Goal: Task Accomplishment & Management: Manage account settings

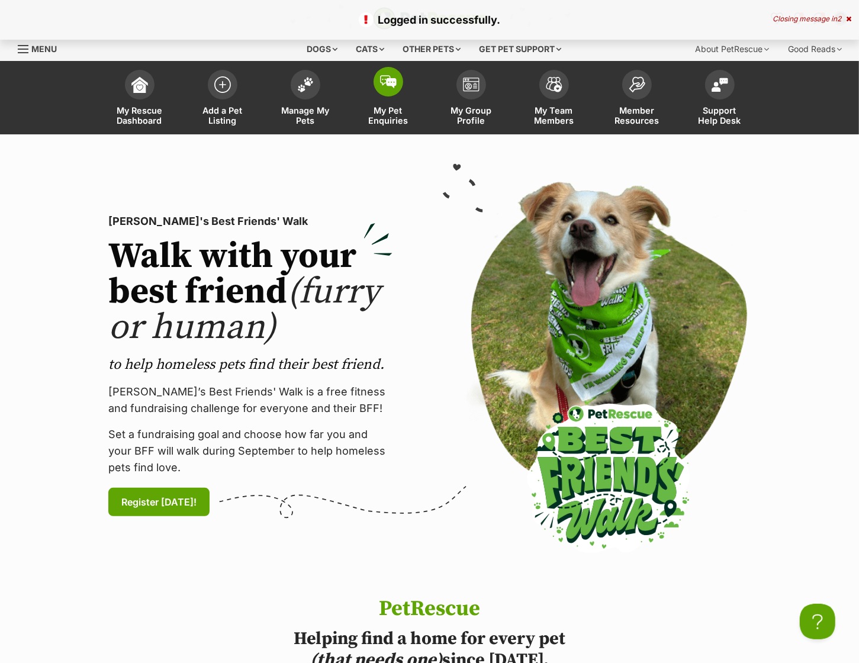
drag, startPoint x: 291, startPoint y: 96, endPoint x: 360, endPoint y: 73, distance: 72.4
click at [292, 96] on link "Manage My Pets" at bounding box center [305, 99] width 83 height 70
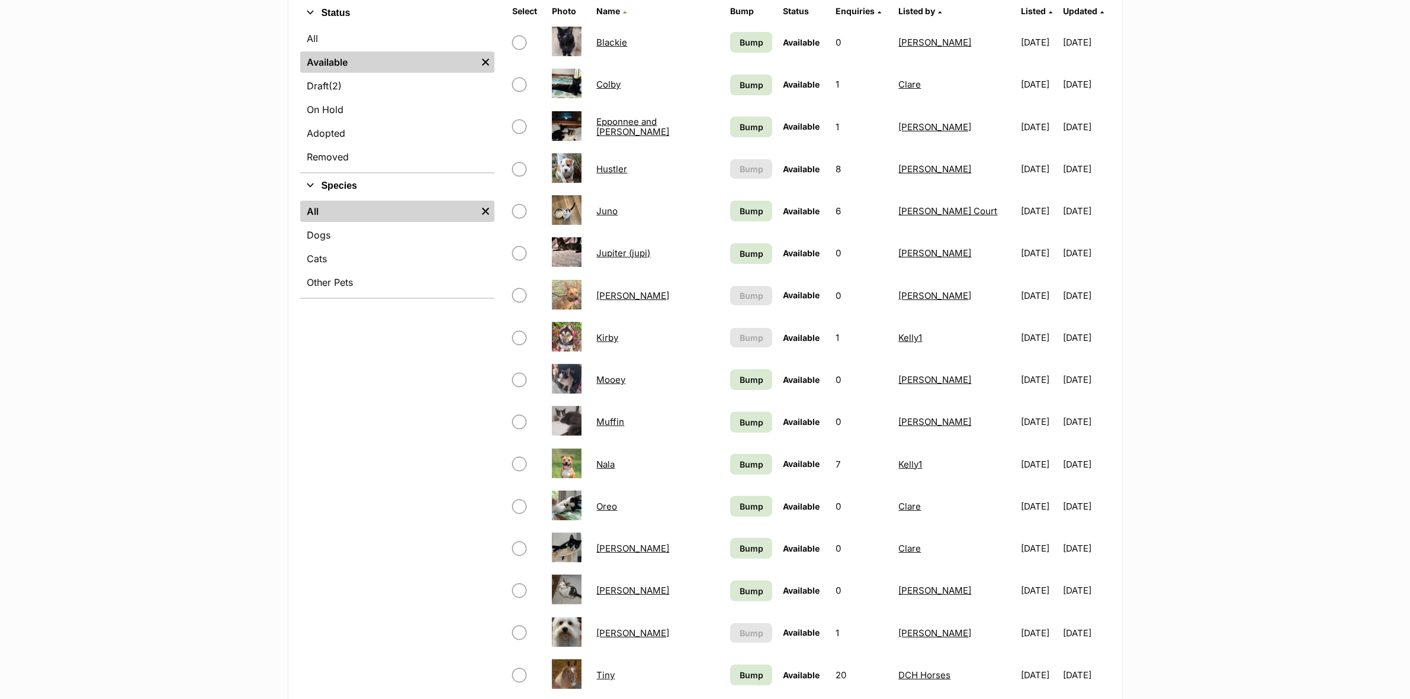
scroll to position [296, 0]
click at [620, 626] on link "[PERSON_NAME]" at bounding box center [632, 631] width 73 height 11
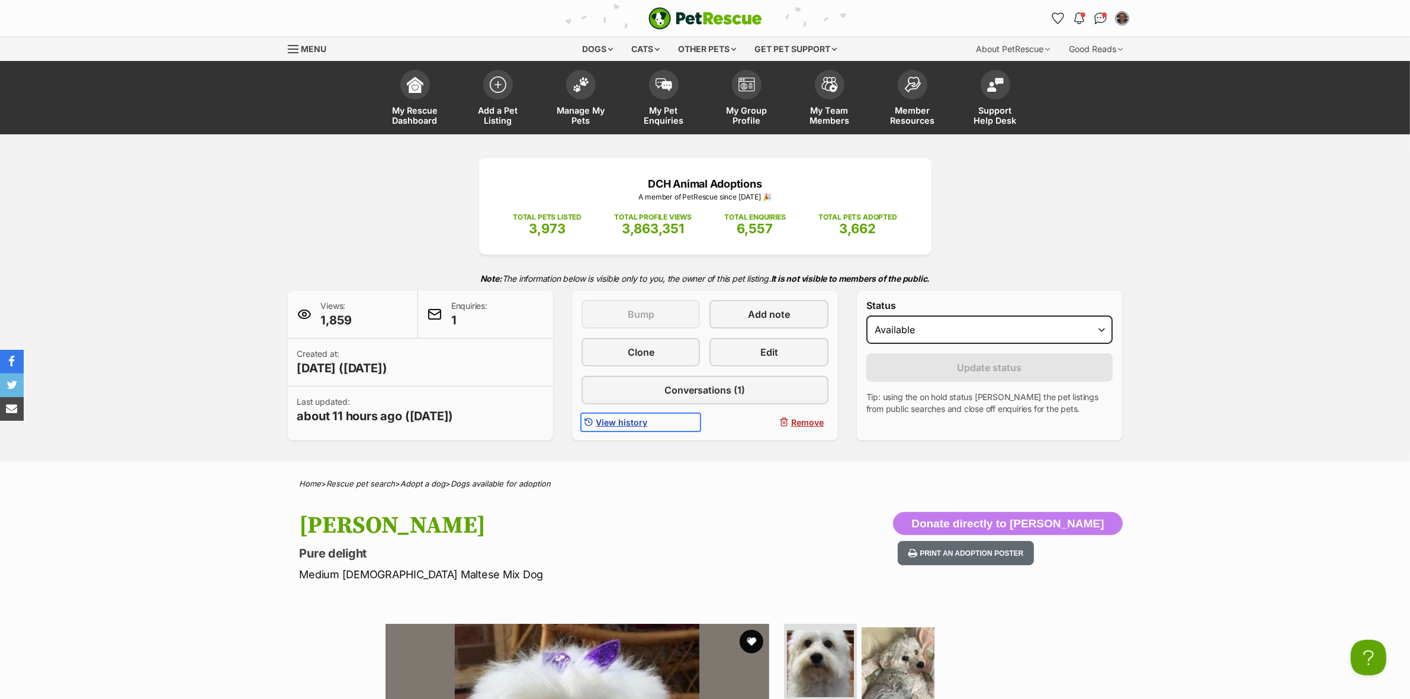
click at [613, 423] on span "View history" at bounding box center [622, 422] width 52 height 12
